Goal: Task Accomplishment & Management: Manage account settings

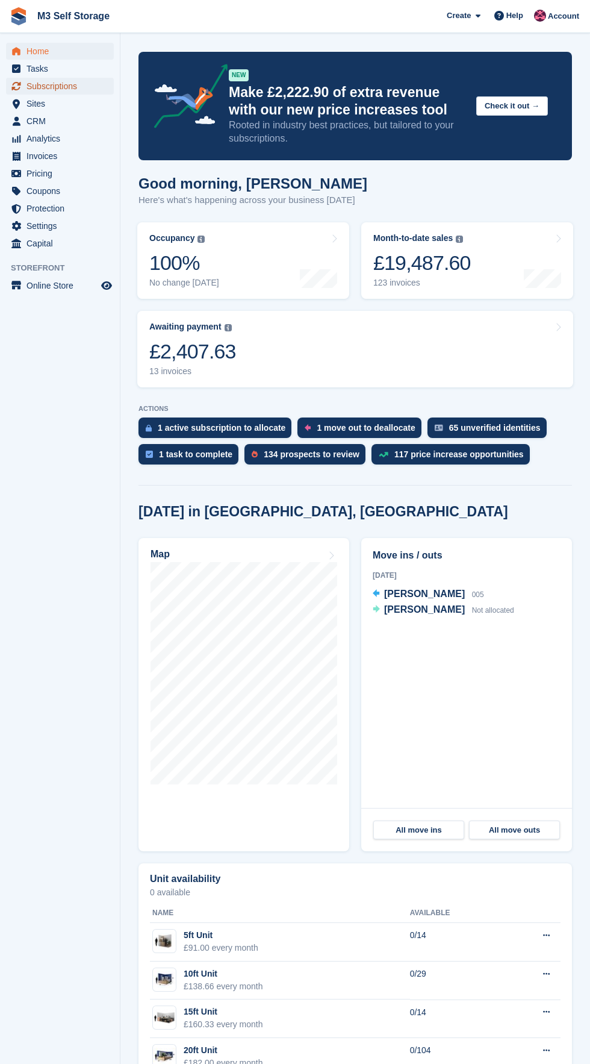
click at [93, 86] on span "Subscriptions" at bounding box center [63, 86] width 72 height 17
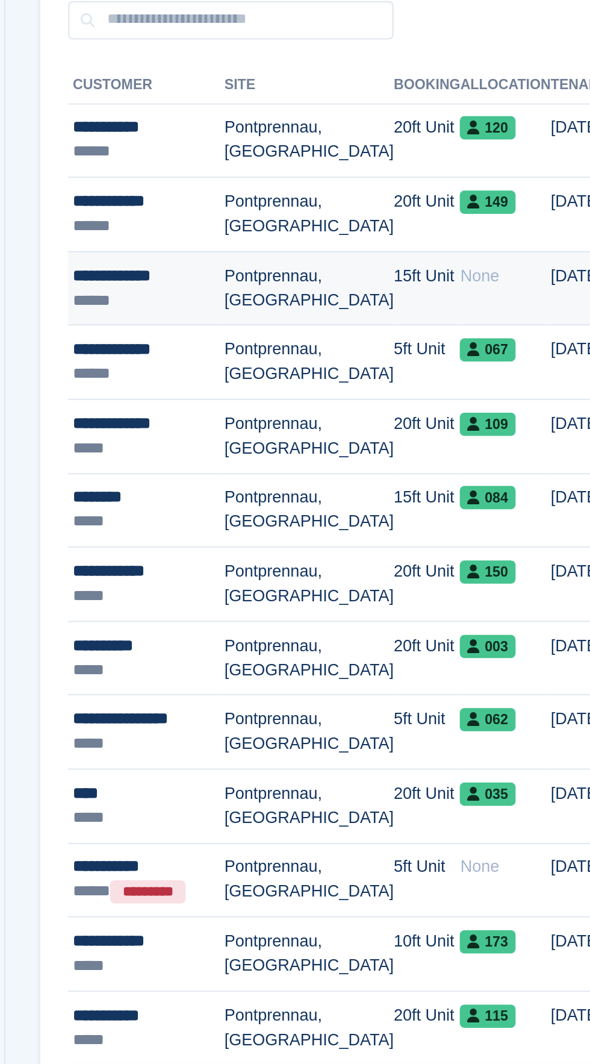
click at [293, 307] on td "Pontprennau, [GEOGRAPHIC_DATA]" at bounding box center [278, 297] width 88 height 39
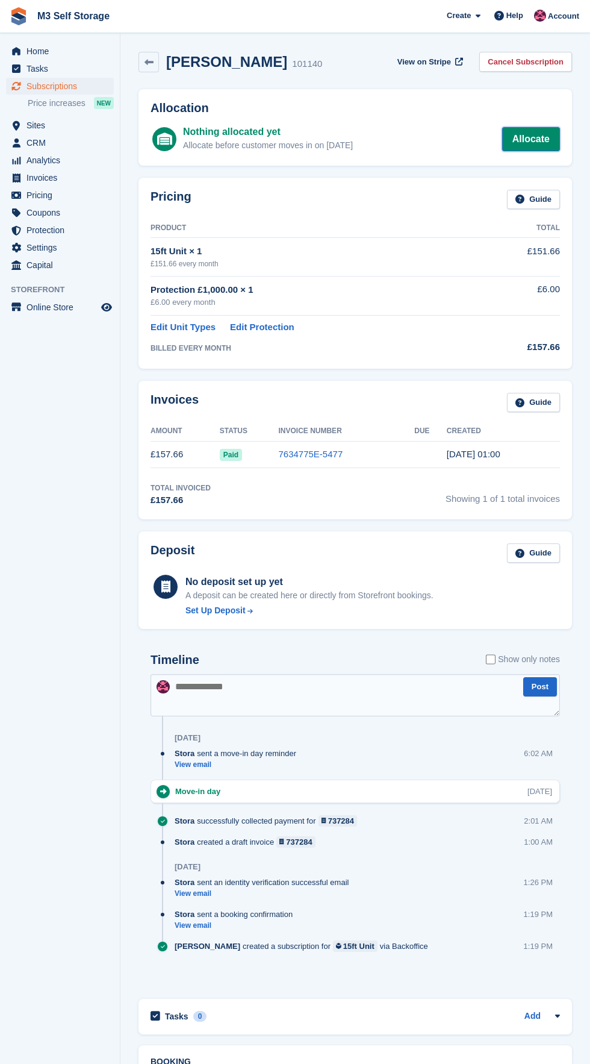
click at [543, 133] on link "Allocate" at bounding box center [531, 139] width 58 height 24
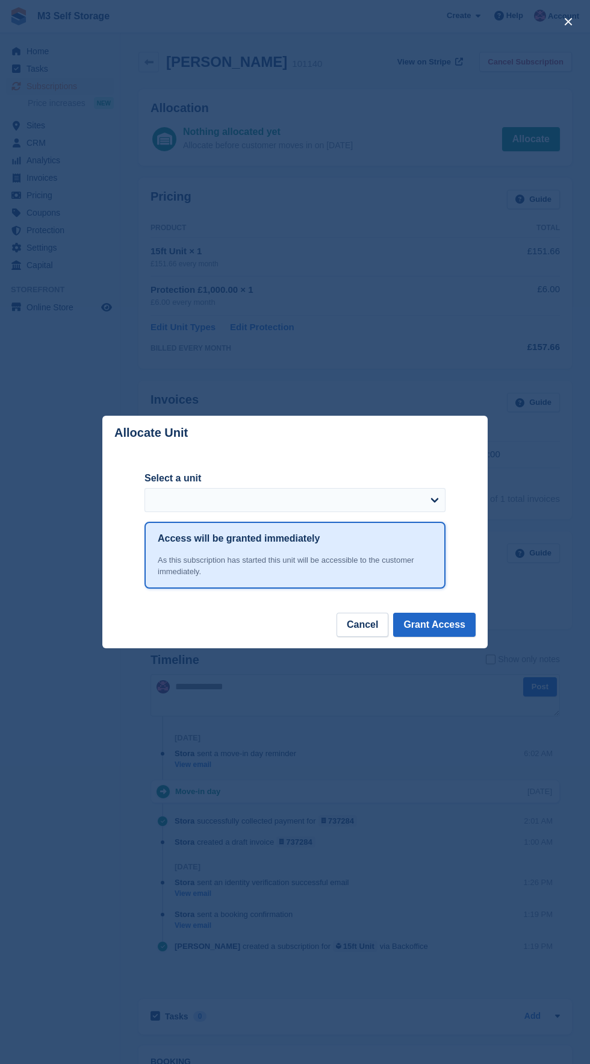
click at [80, 774] on div "close" at bounding box center [295, 532] width 590 height 1064
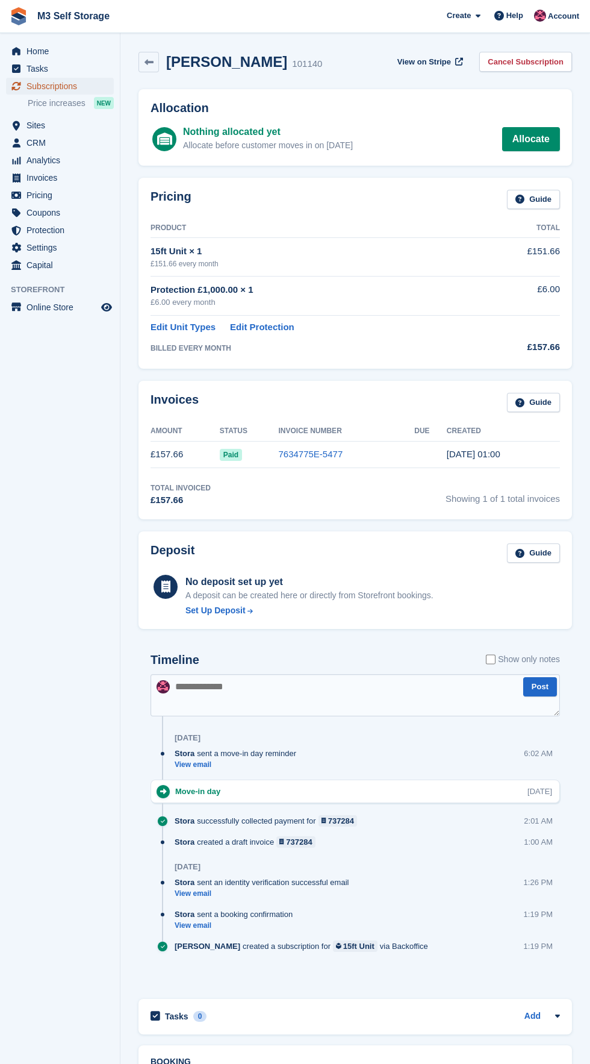
click at [73, 92] on span "Subscriptions" at bounding box center [63, 86] width 72 height 17
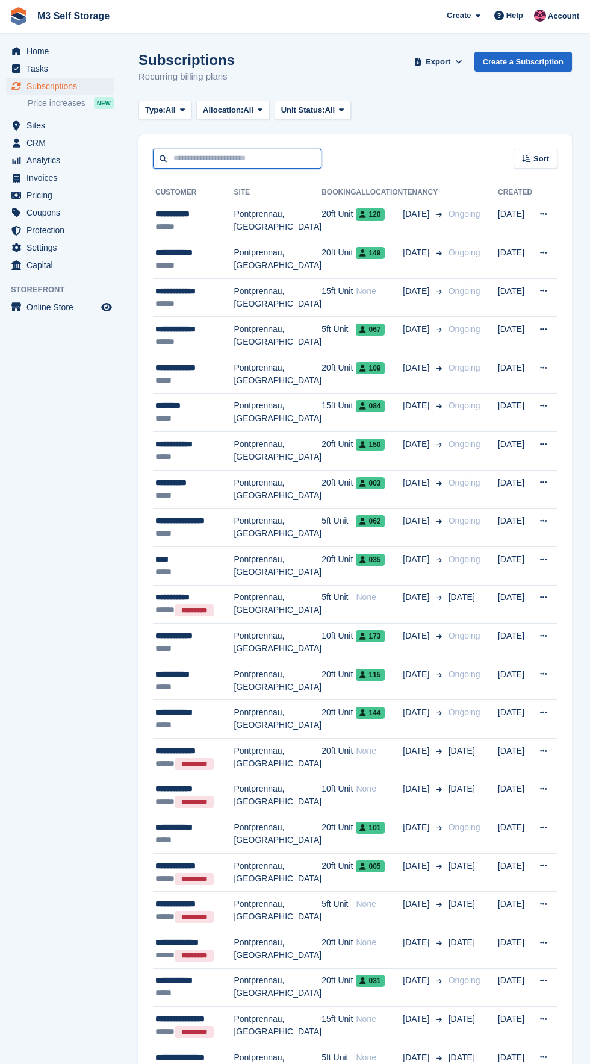
click at [241, 159] on input "text" at bounding box center [237, 159] width 169 height 20
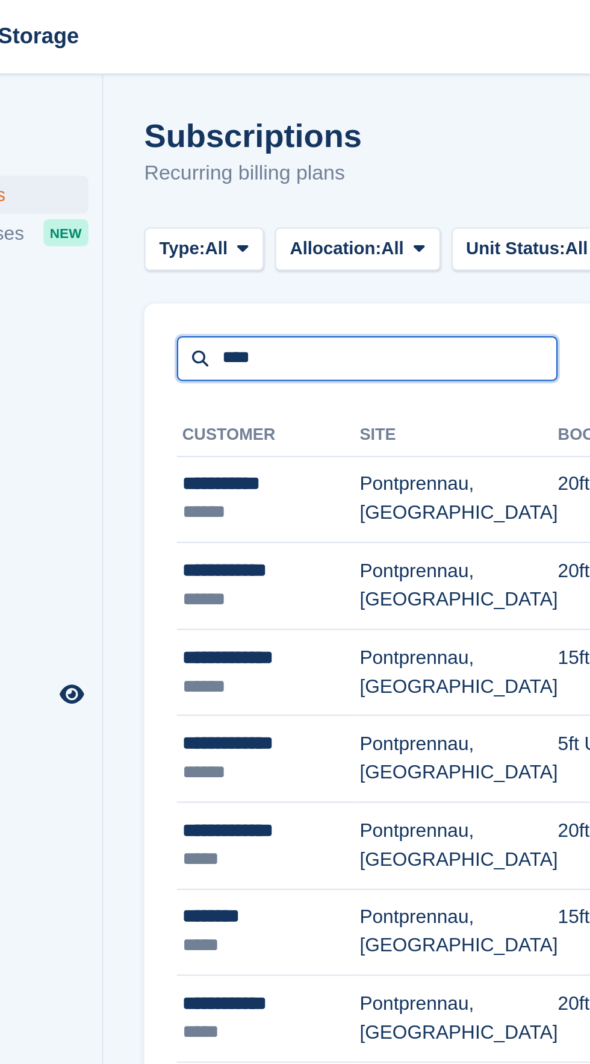
type input "****"
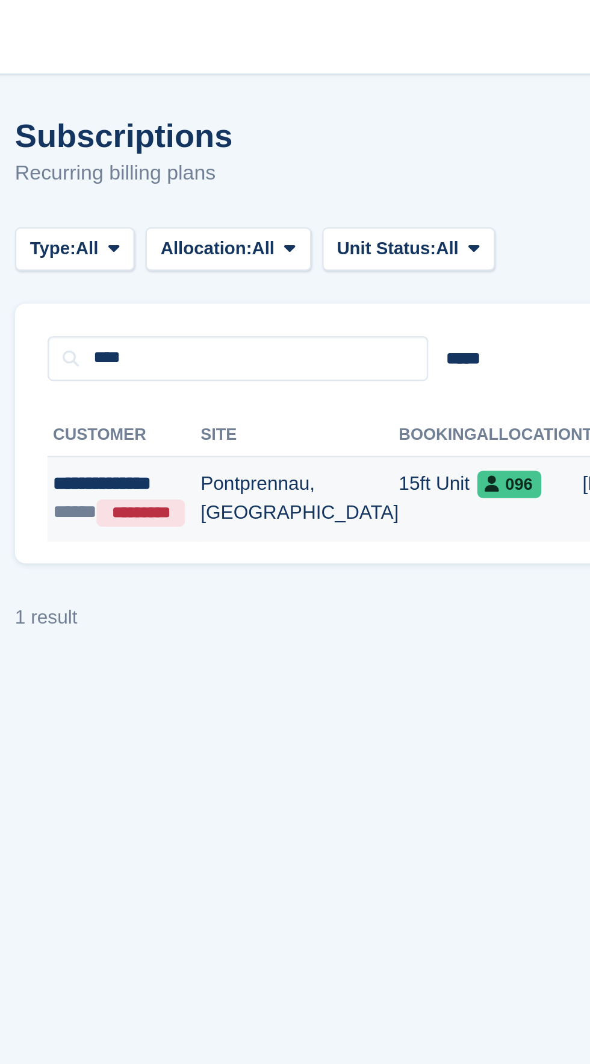
click at [279, 229] on td "Pontprennau, [GEOGRAPHIC_DATA]" at bounding box center [265, 221] width 88 height 38
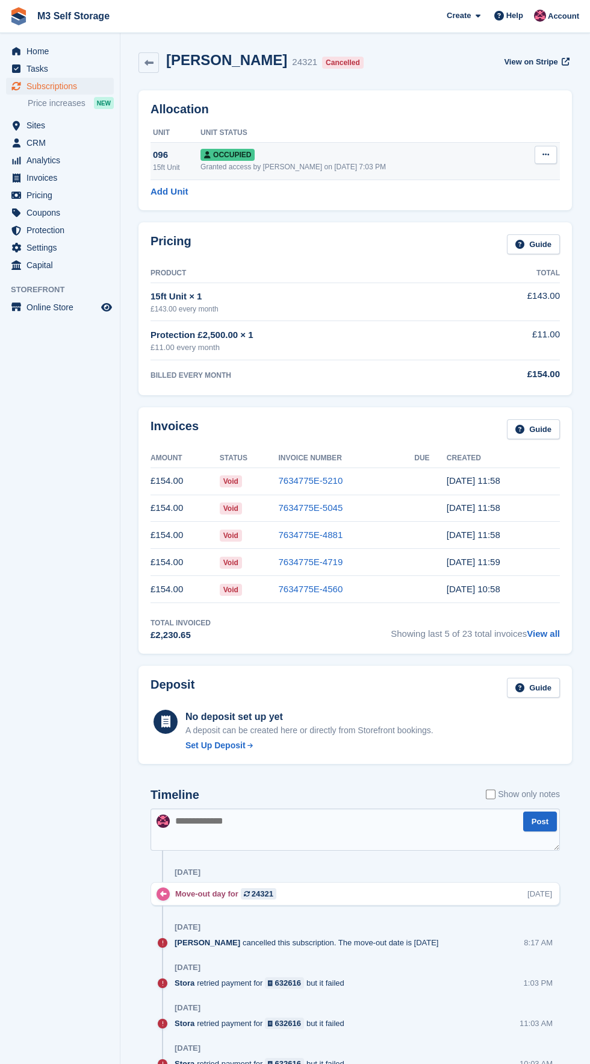
click at [548, 161] on button at bounding box center [546, 155] width 22 height 18
click at [496, 222] on p "Deallocate" at bounding box center [499, 220] width 105 height 16
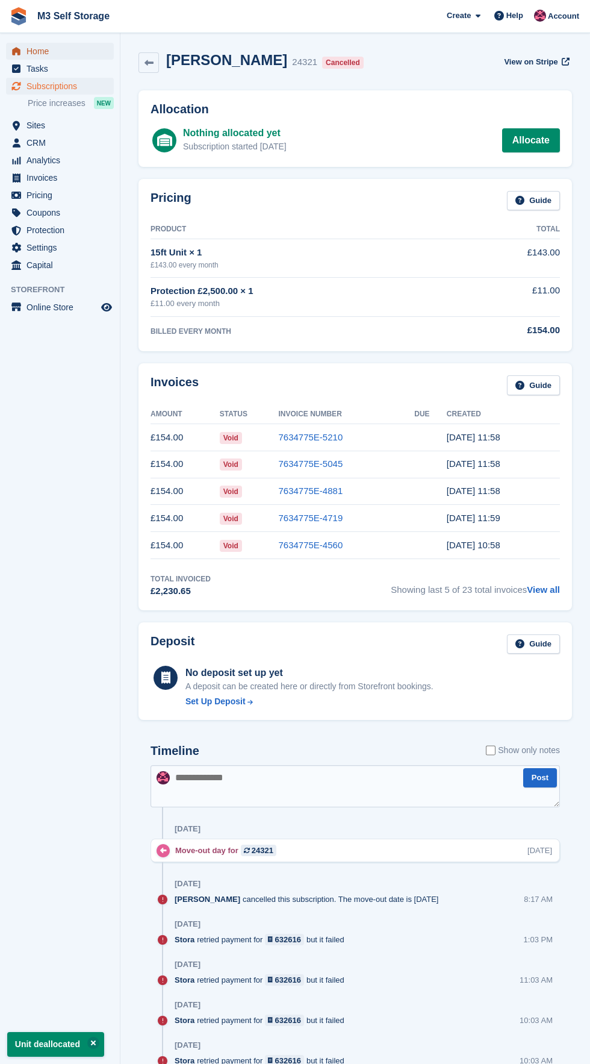
click at [98, 49] on span "Home" at bounding box center [63, 51] width 72 height 17
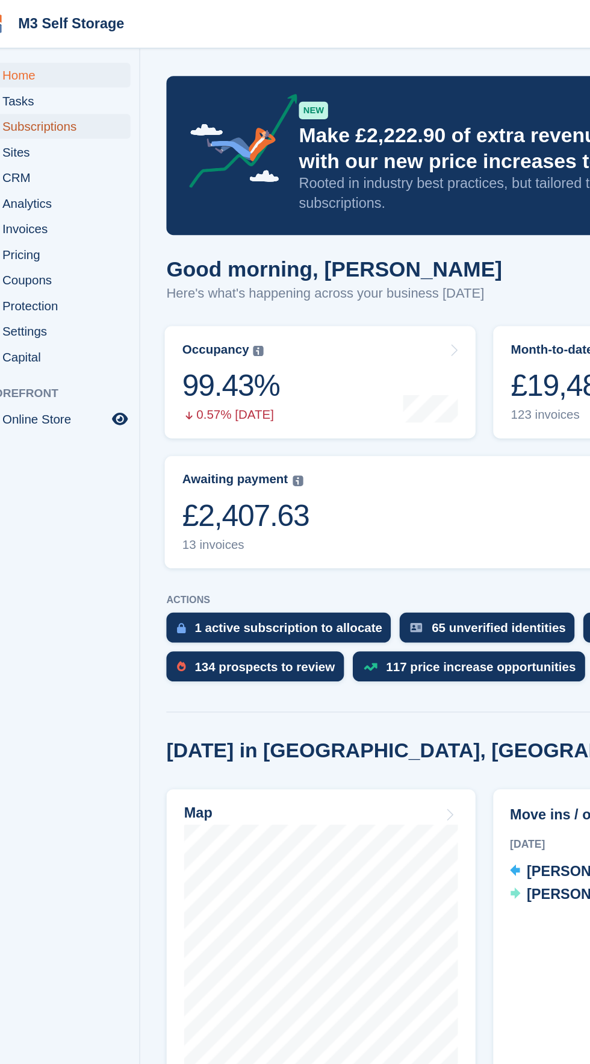
click at [87, 80] on span "Subscriptions" at bounding box center [63, 86] width 72 height 17
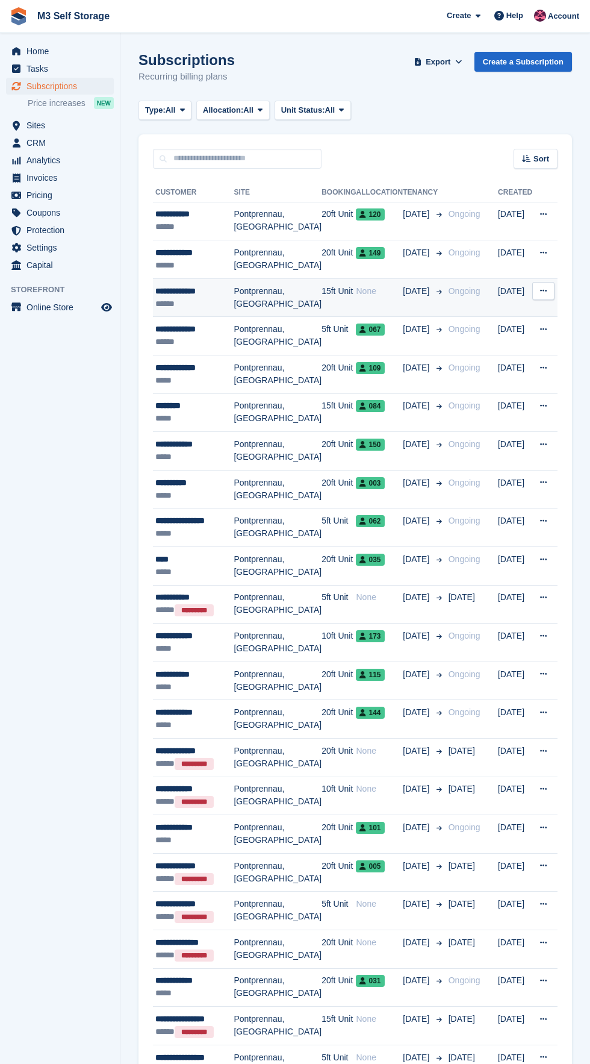
click at [475, 292] on td "Ongoing" at bounding box center [471, 297] width 54 height 39
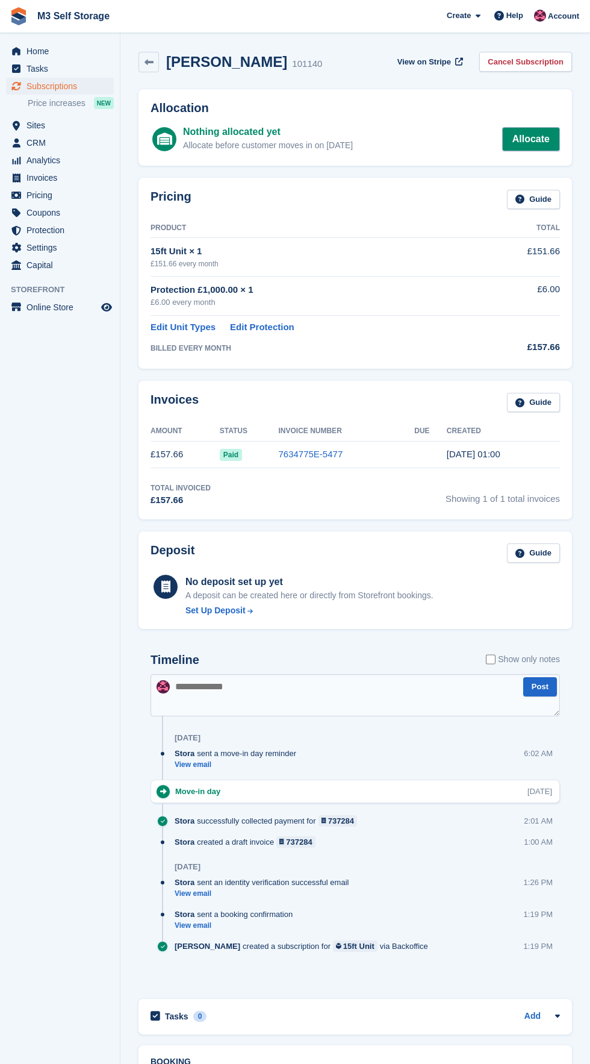
click at [544, 145] on link "Allocate" at bounding box center [531, 139] width 58 height 24
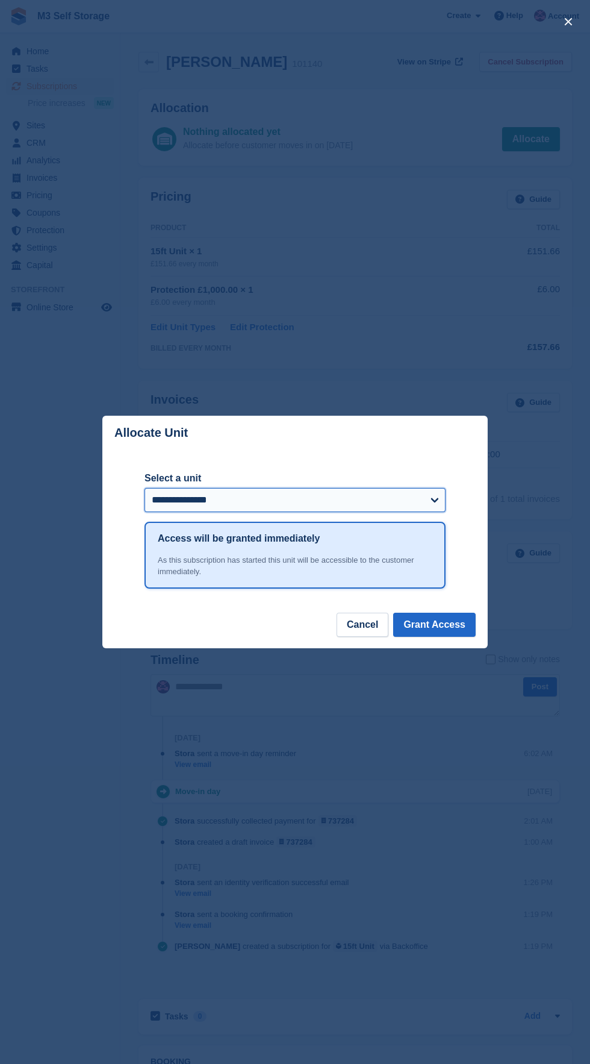
click at [422, 494] on select "**********" at bounding box center [295, 500] width 301 height 24
click at [467, 631] on button "Grant Access" at bounding box center [434, 625] width 83 height 24
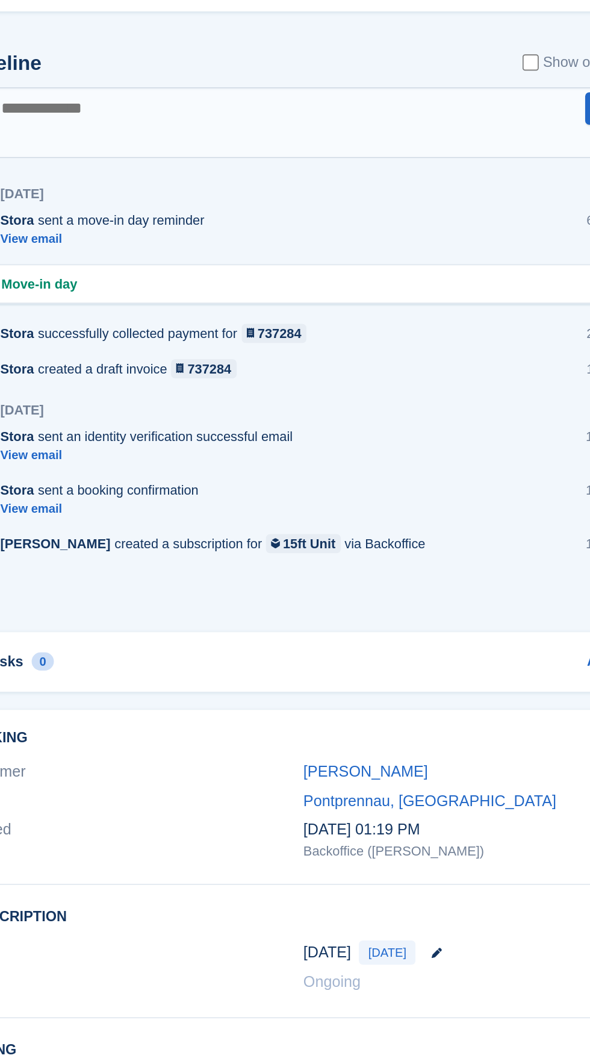
scroll to position [348, 0]
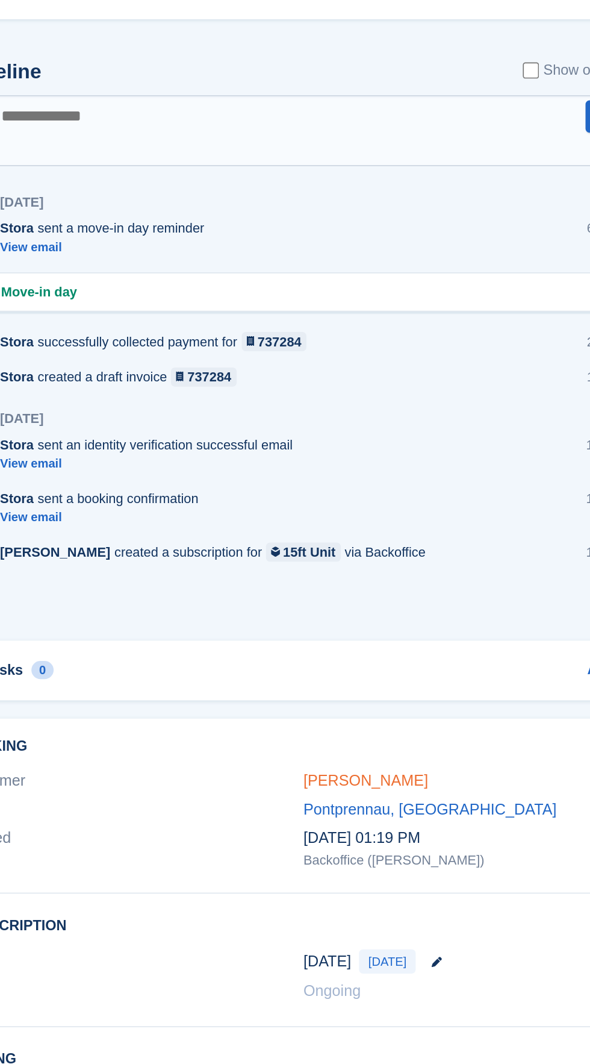
click at [402, 776] on link "[PERSON_NAME]" at bounding box center [392, 777] width 74 height 10
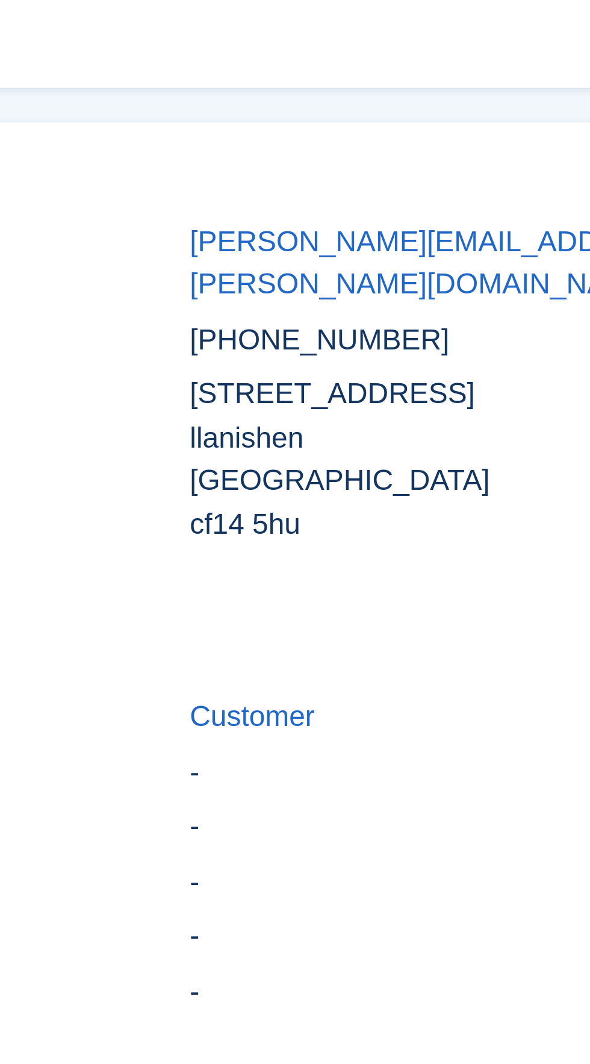
scroll to position [596, 0]
